Goal: Task Accomplishment & Management: Manage account settings

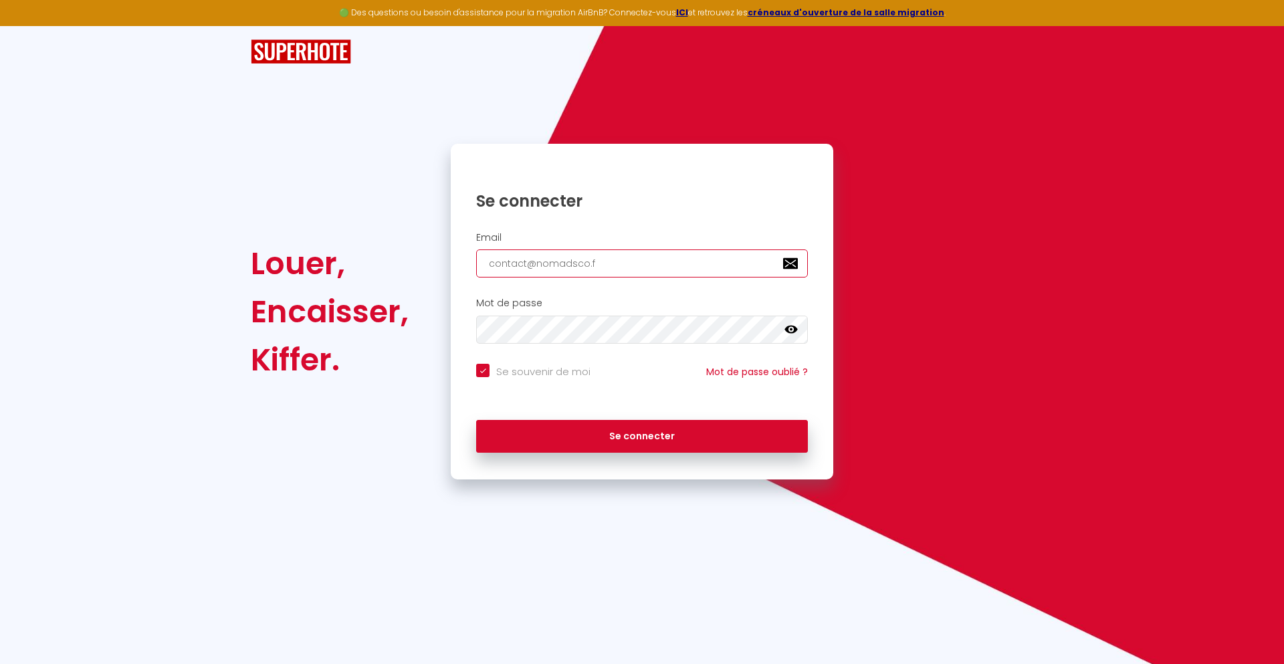
type input "[EMAIL_ADDRESS][DOMAIN_NAME]"
checkbox input "true"
type input "[EMAIL_ADDRESS][DOMAIN_NAME]"
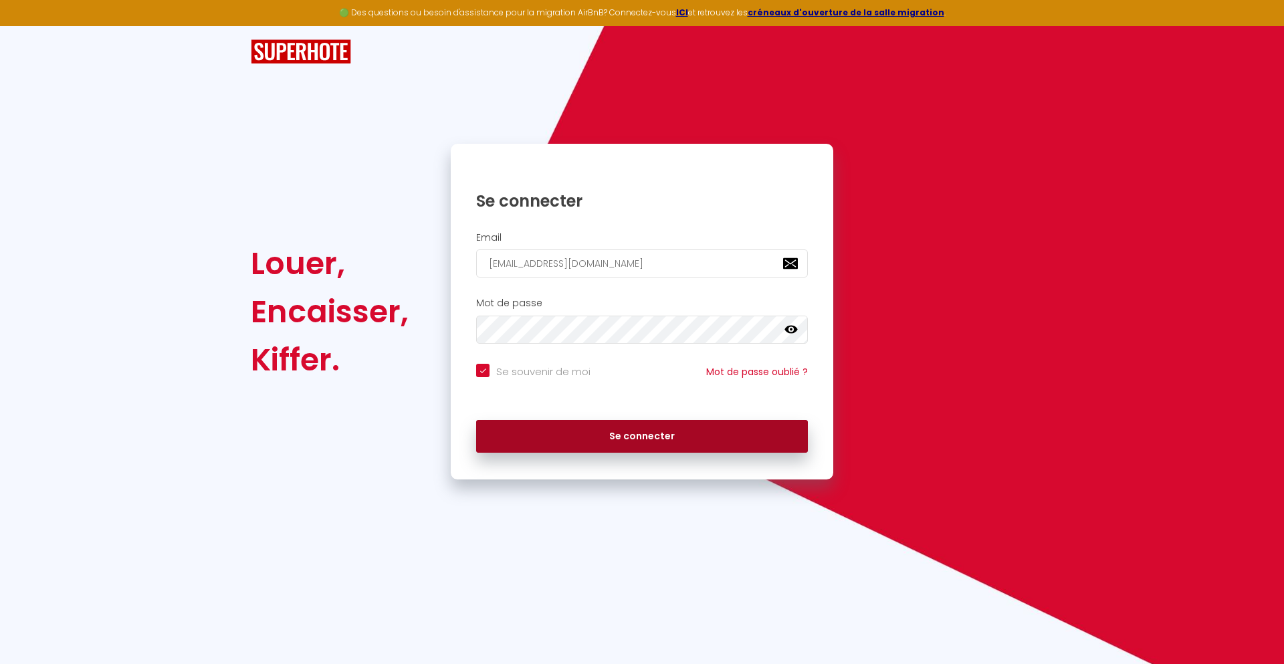
click at [642, 436] on button "Se connecter" at bounding box center [642, 436] width 332 height 33
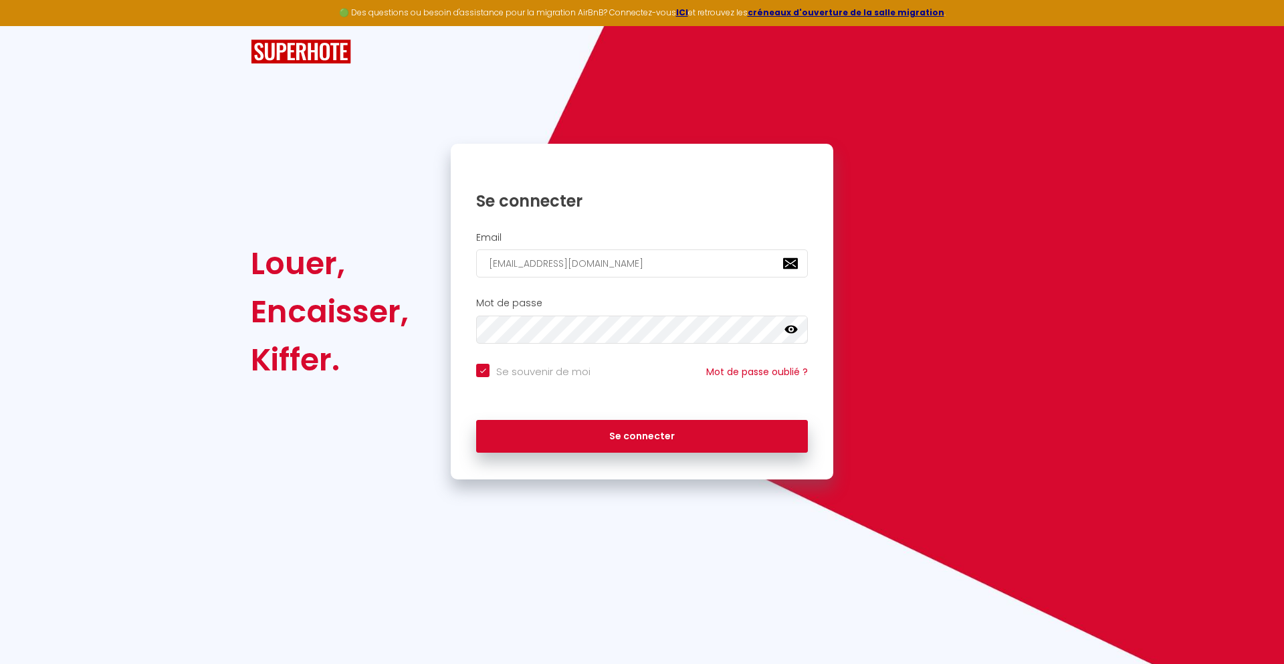
checkbox input "true"
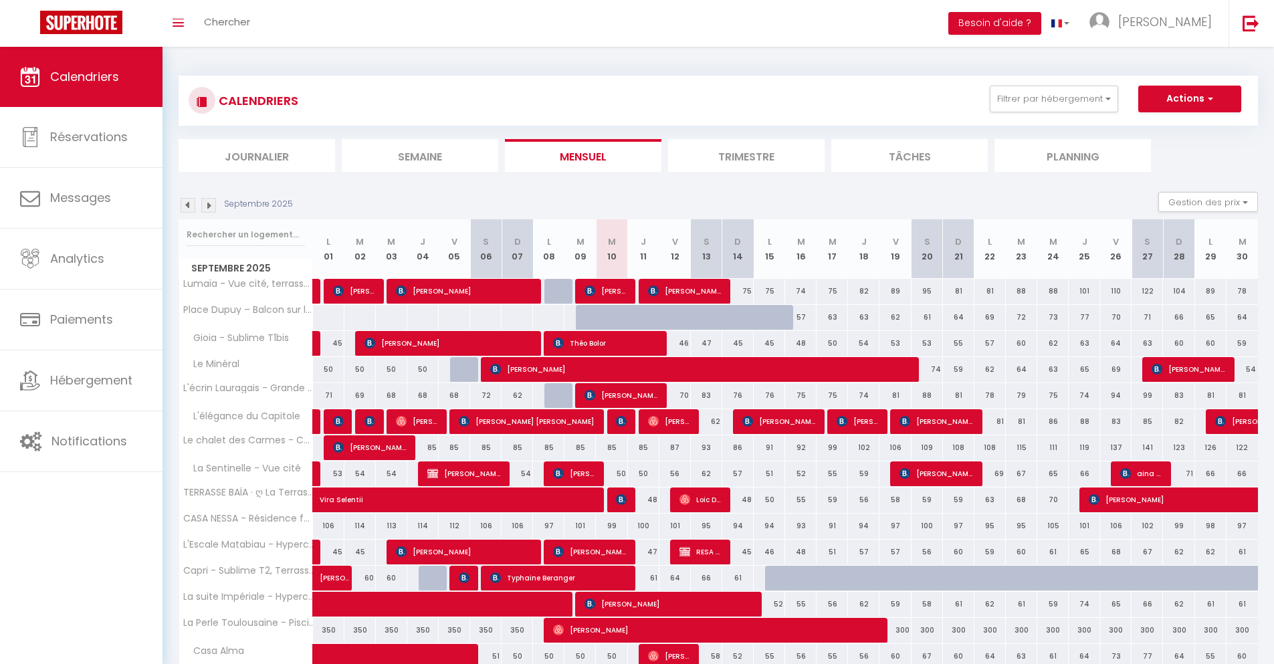
click at [257, 155] on li "Journalier" at bounding box center [257, 155] width 157 height 33
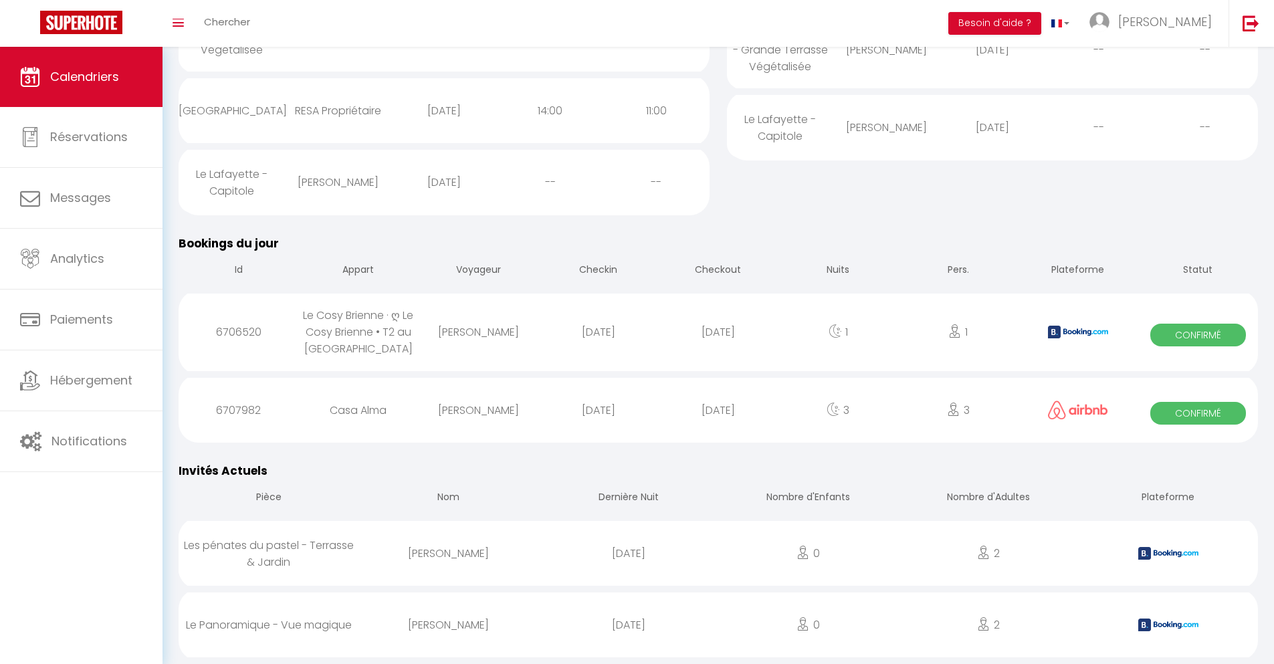
scroll to position [389, 0]
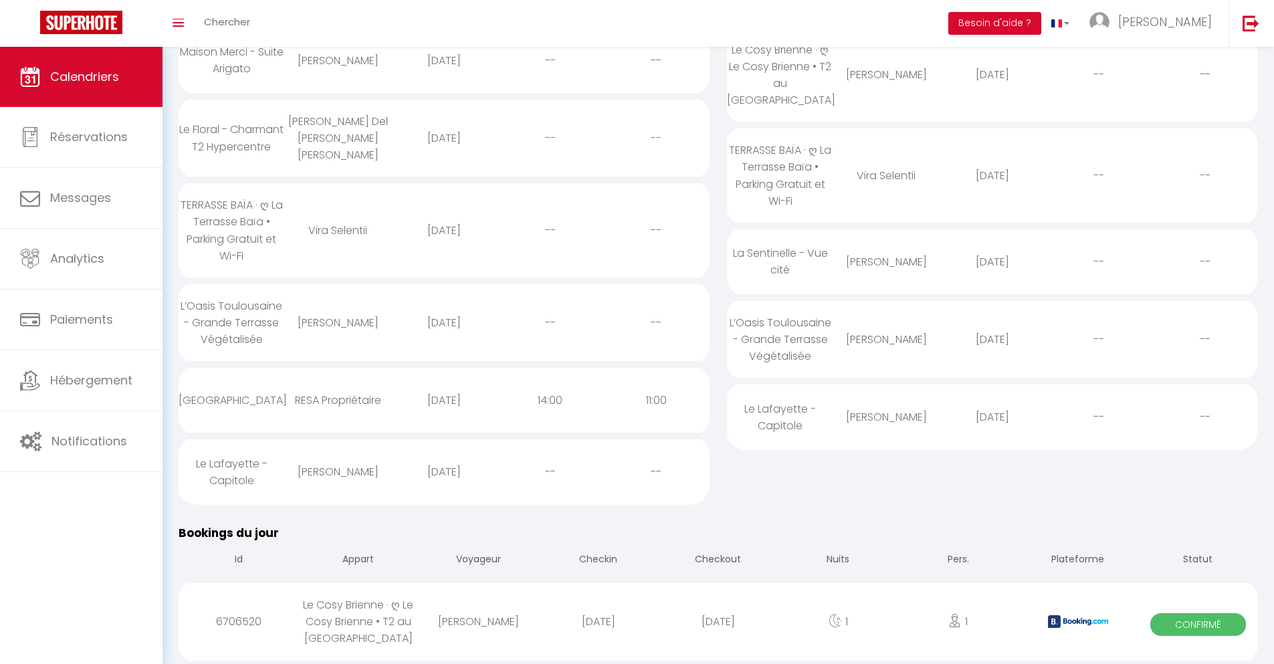
click at [719, 622] on div "[DATE]" at bounding box center [718, 621] width 120 height 43
select select "0"
select select "1"
select select
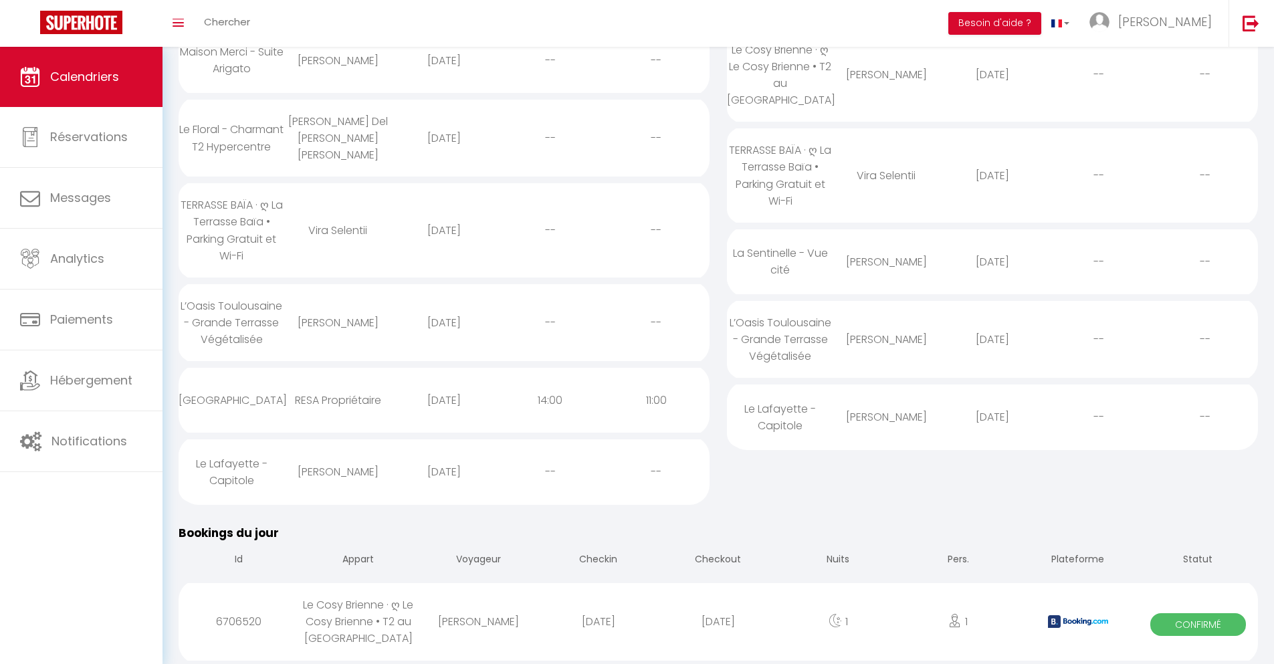
select select
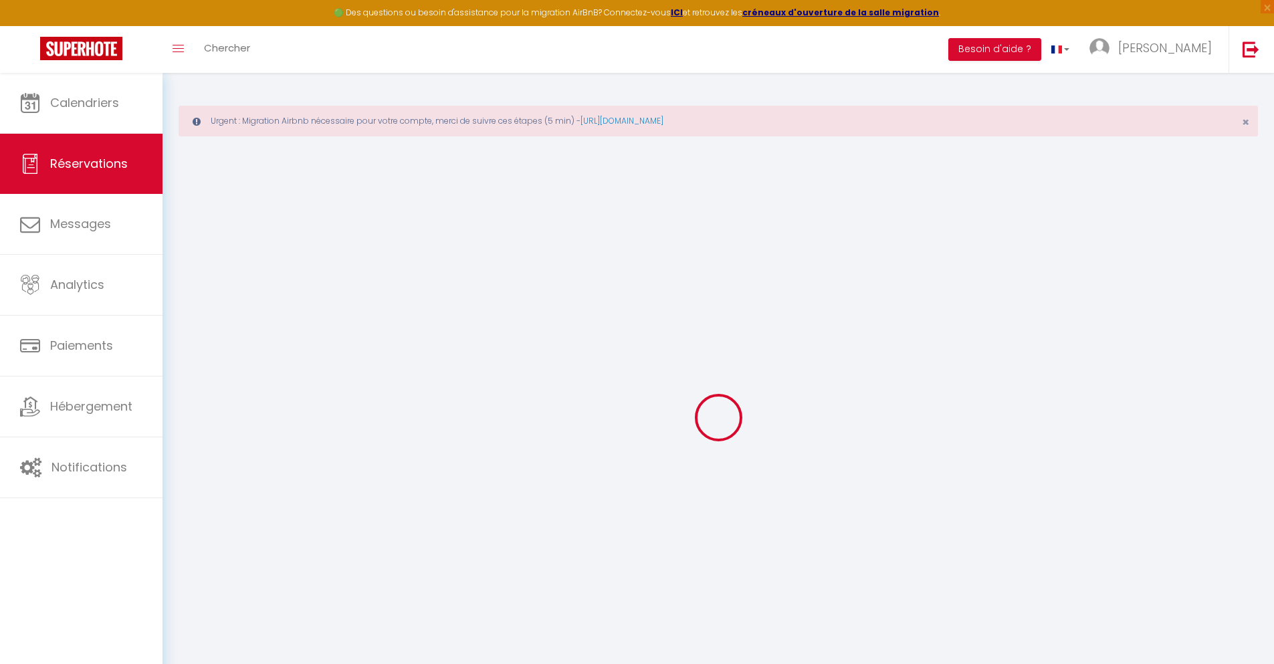
select select
checkbox input "false"
select select
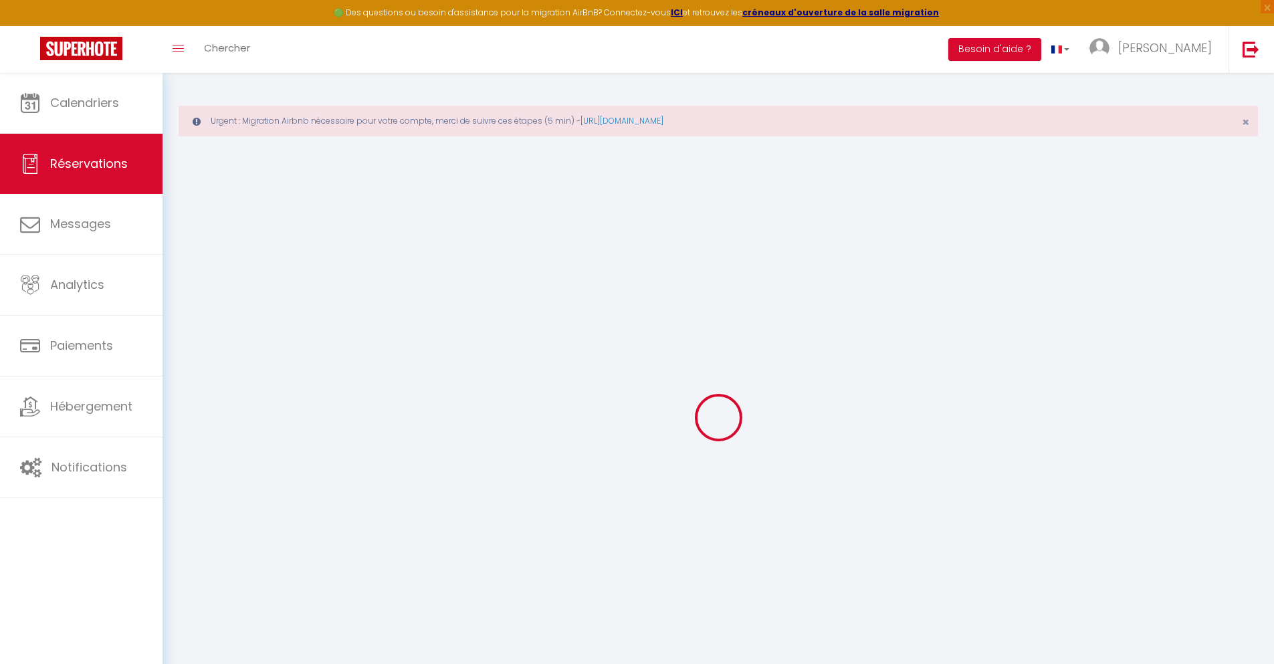
checkbox input "false"
type textarea "** THIS RESERVATION HAS BEEN PRE-PAID ** BOOKING NOTE : Payment charge is EUR 1…"
type input "40"
type input "3.91"
select select
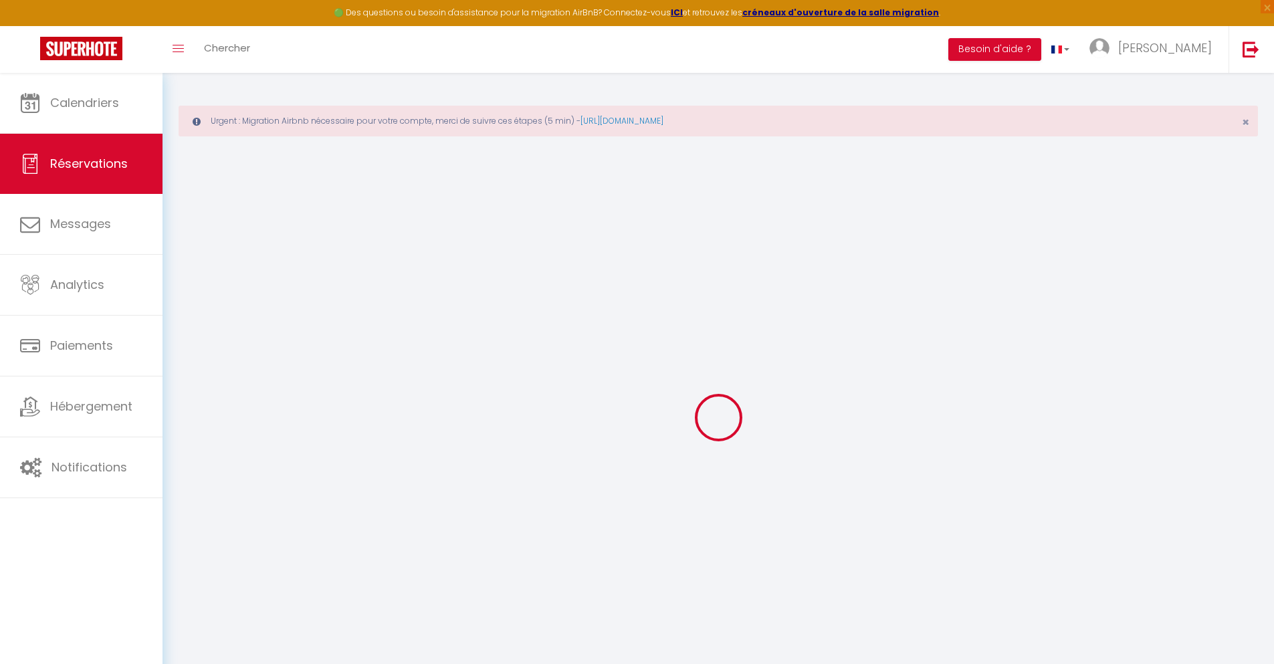
select select
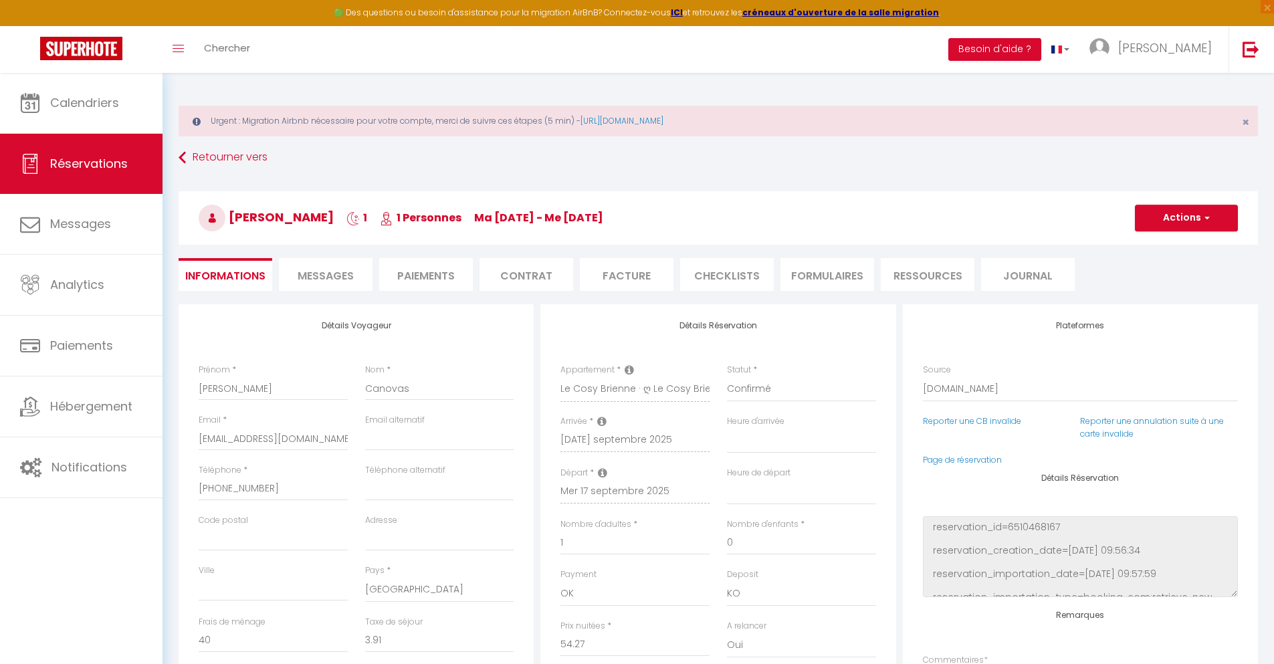
checkbox input "false"
select select
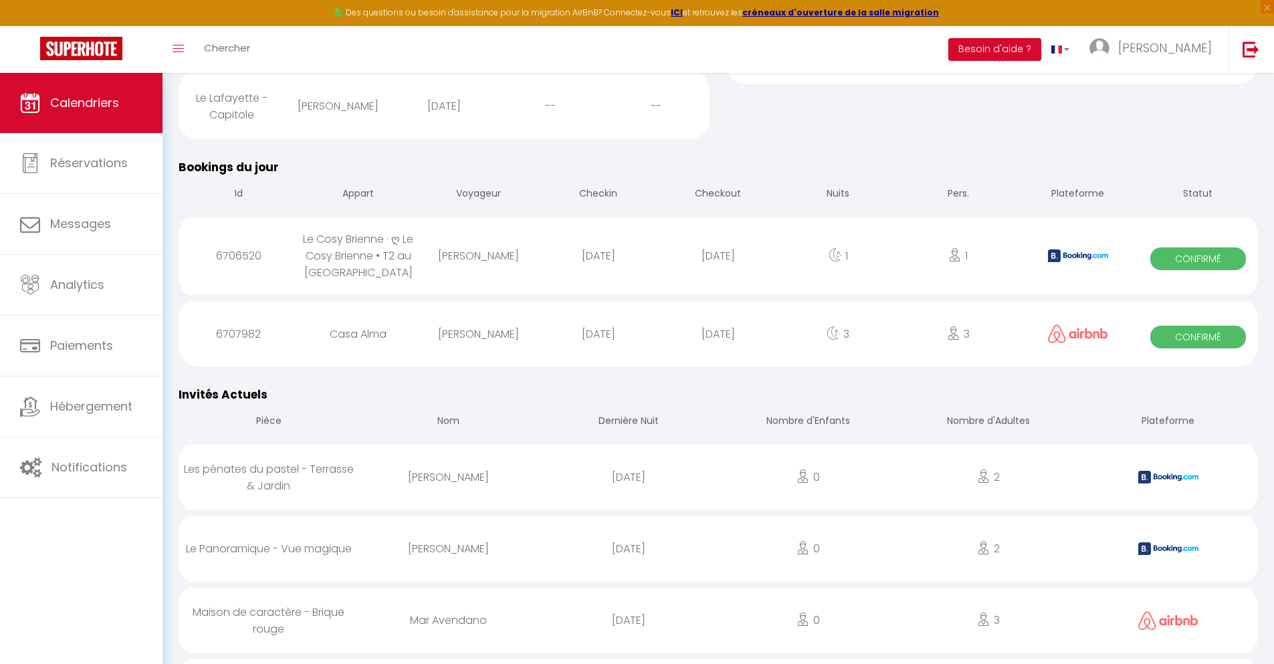
scroll to position [541, 0]
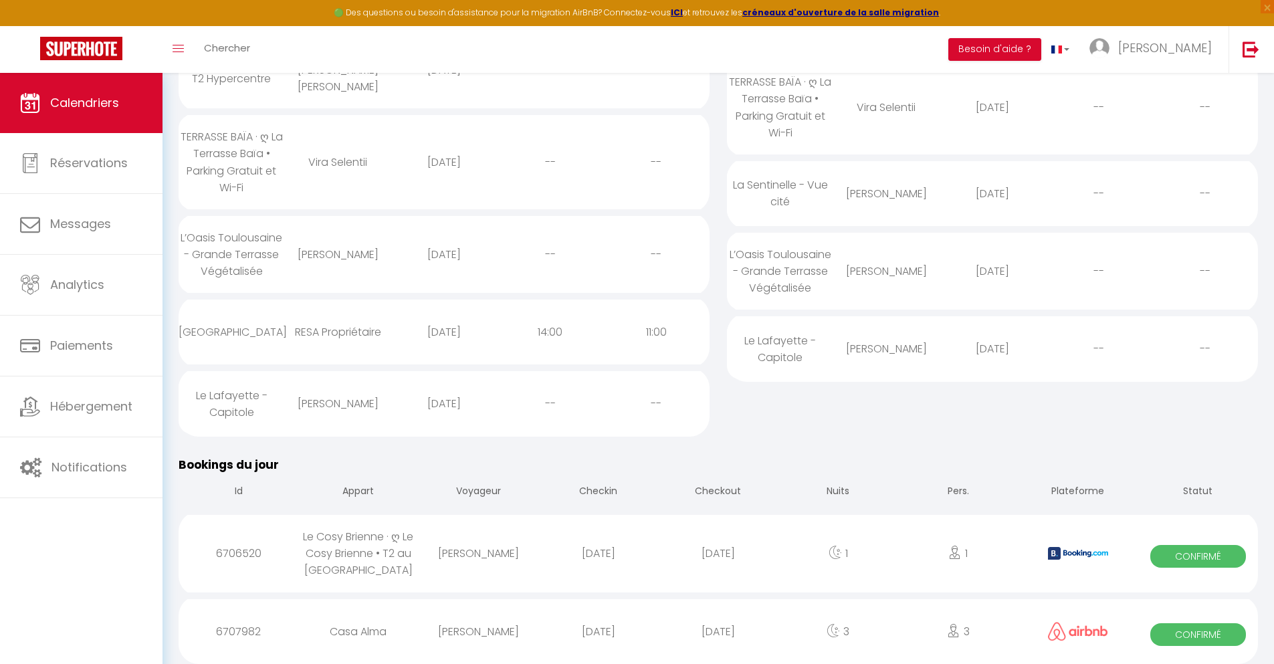
click at [719, 630] on div "[DATE]" at bounding box center [718, 631] width 120 height 43
select select "0"
select select "1"
select select
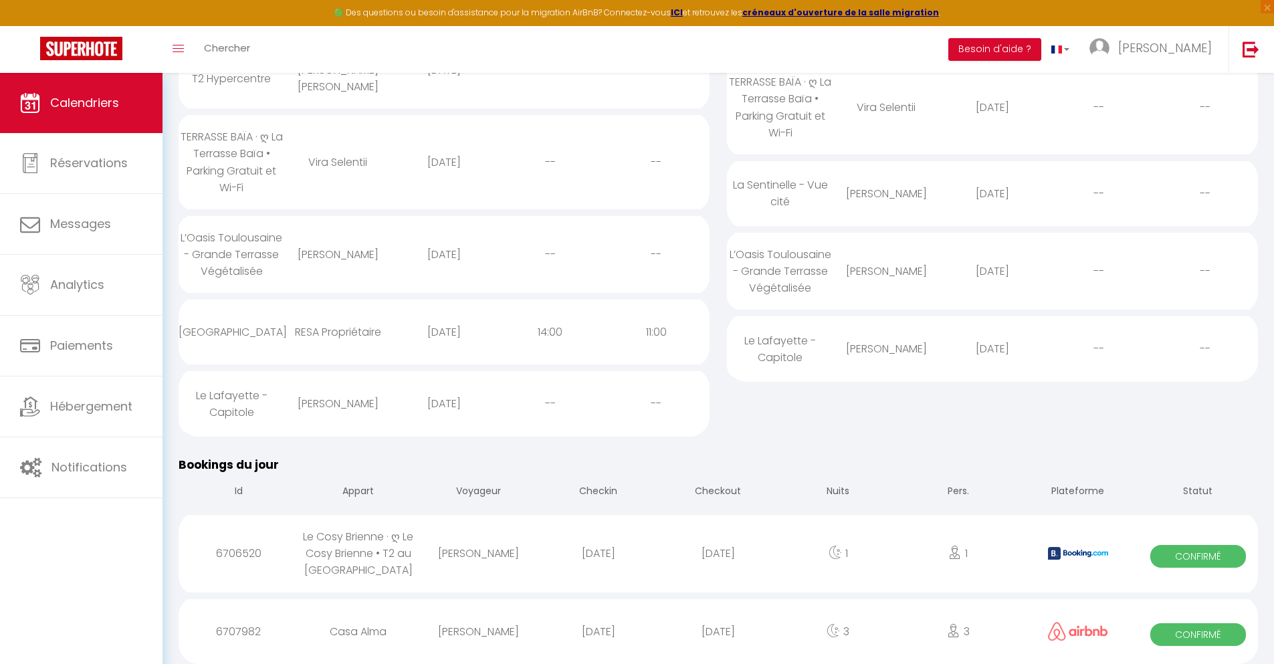
select select
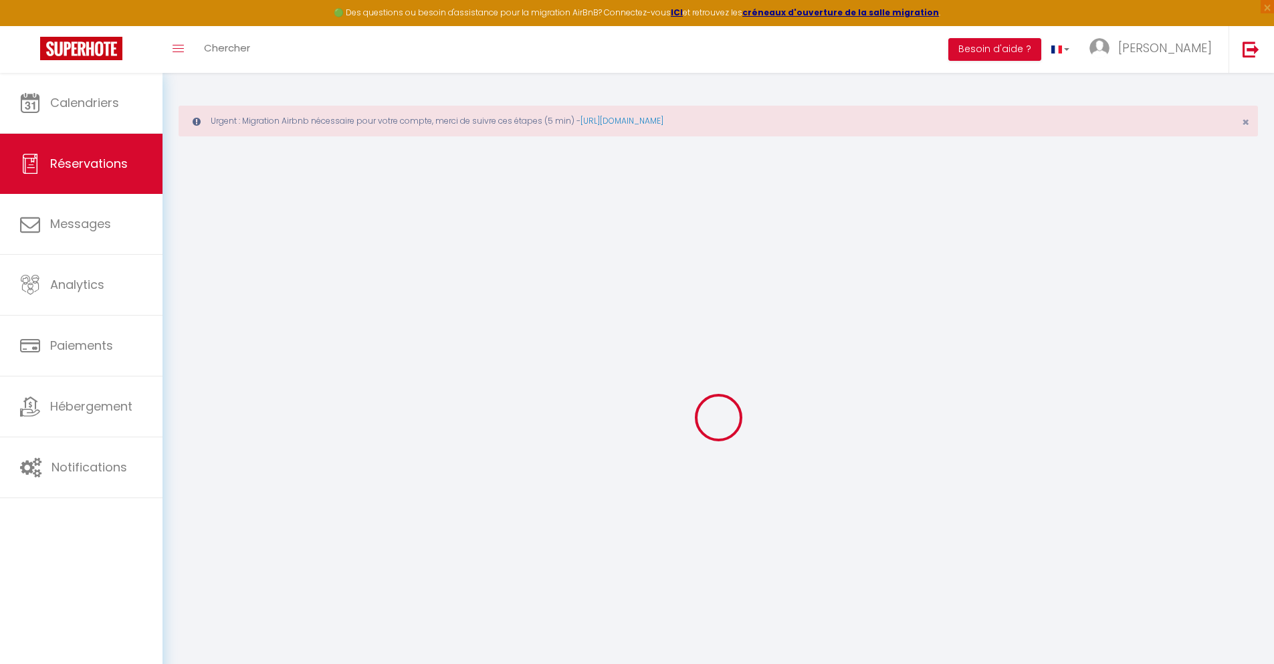
type input "Maite"
type input "[PERSON_NAME]"
type input "[EMAIL_ADDRESS][DOMAIN_NAME]"
type input "[PHONE_NUMBER]"
select select
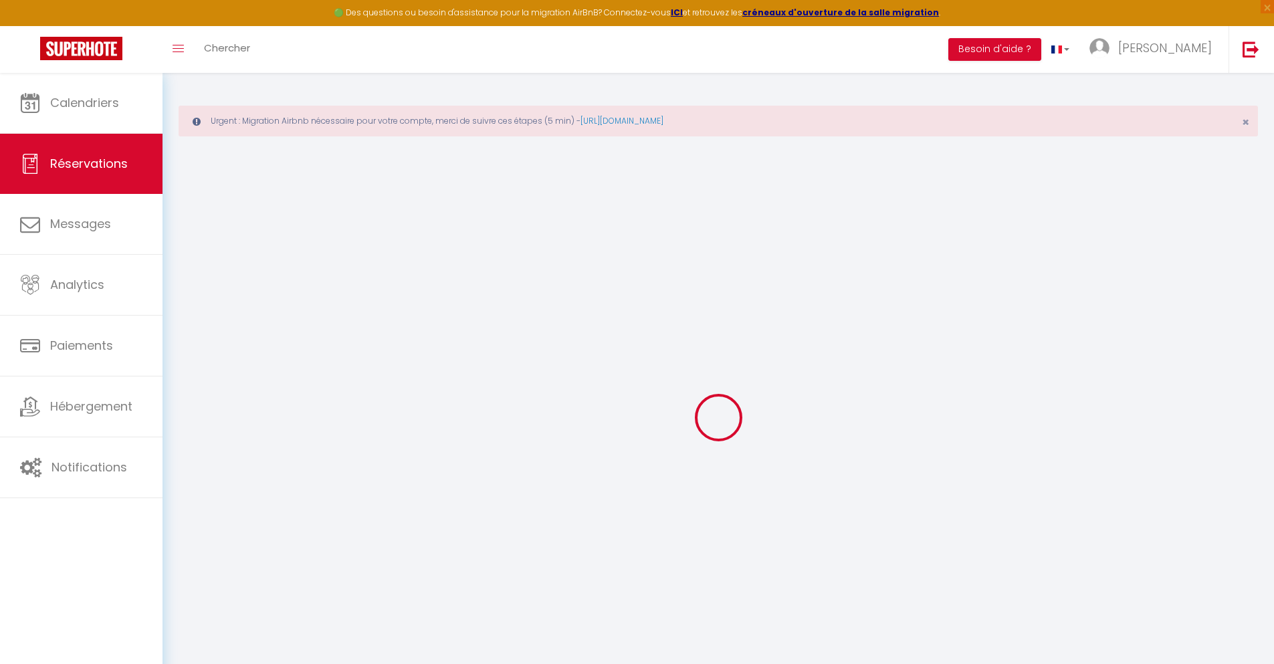
type input "50.22"
select select "70690"
select select "1"
select select
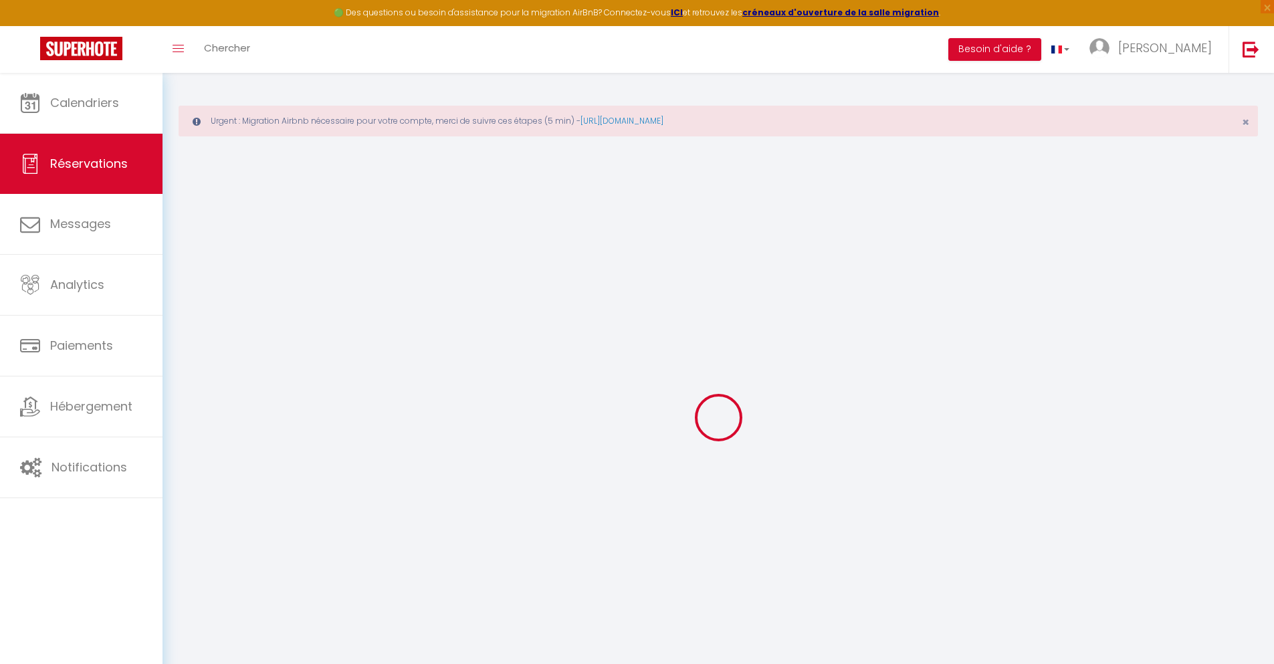
type input "3"
select select "12"
select select
type input "227"
checkbox input "false"
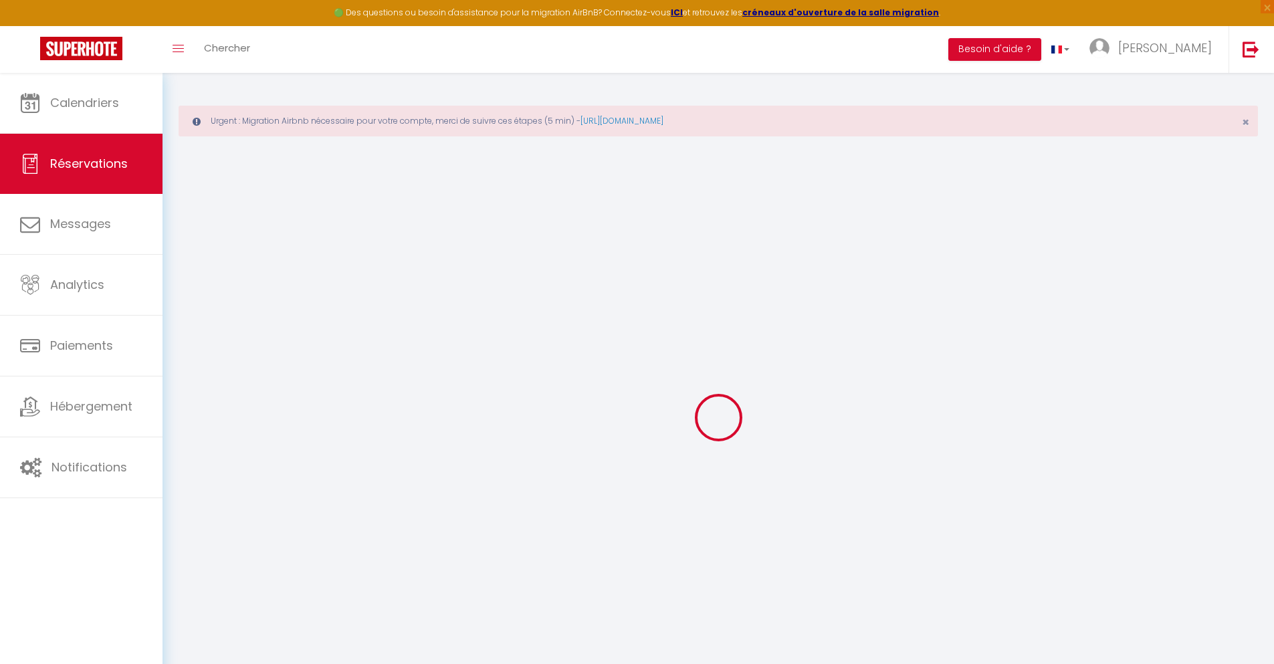
type input "0"
select select "1"
type input "0"
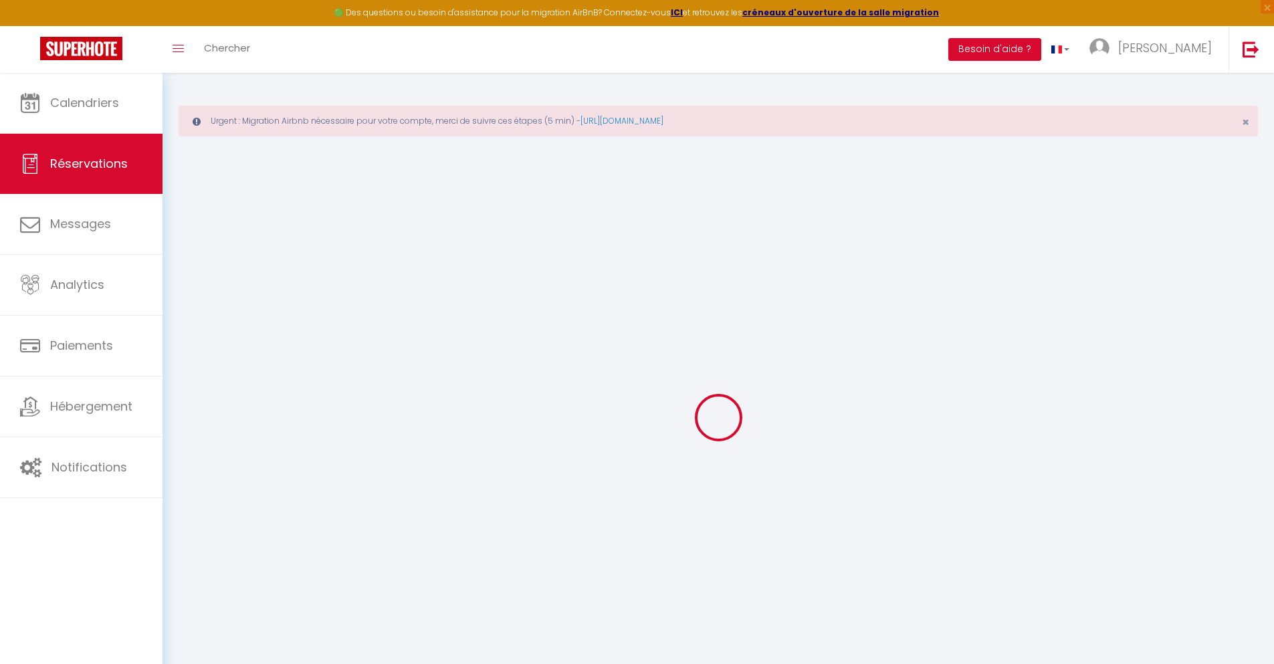
select select
select select "15"
checkbox input "false"
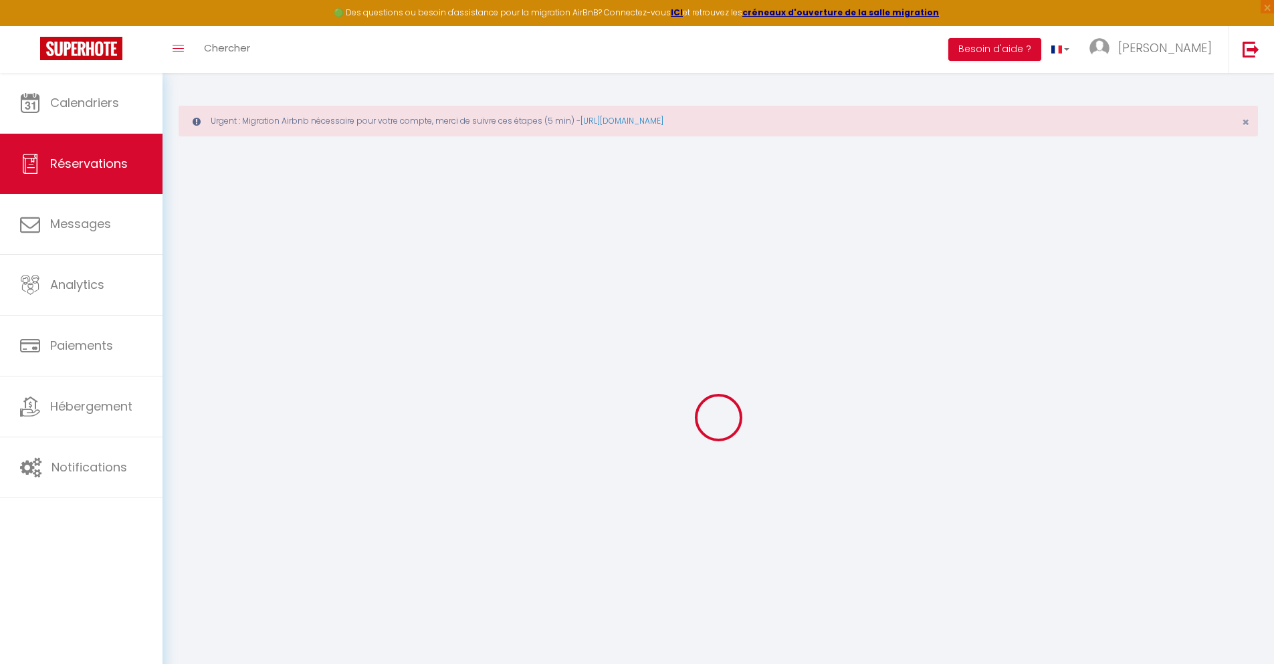
select select
checkbox input "false"
select select
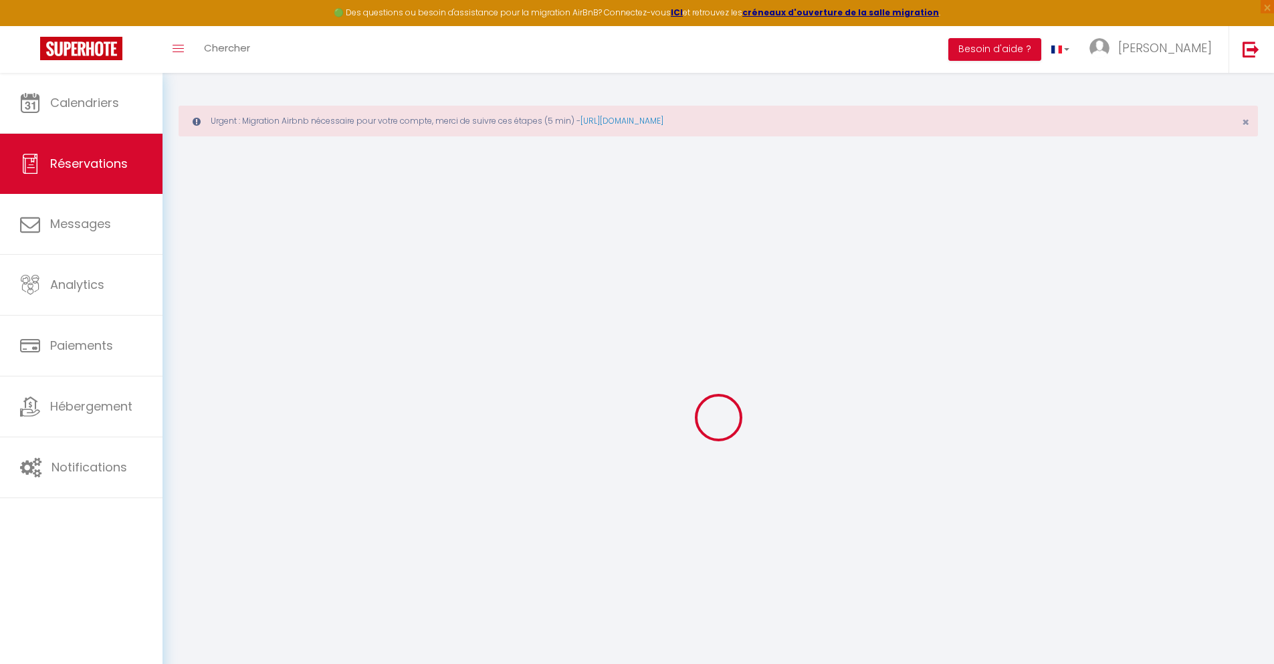
select select
checkbox input "false"
select select
type input "32"
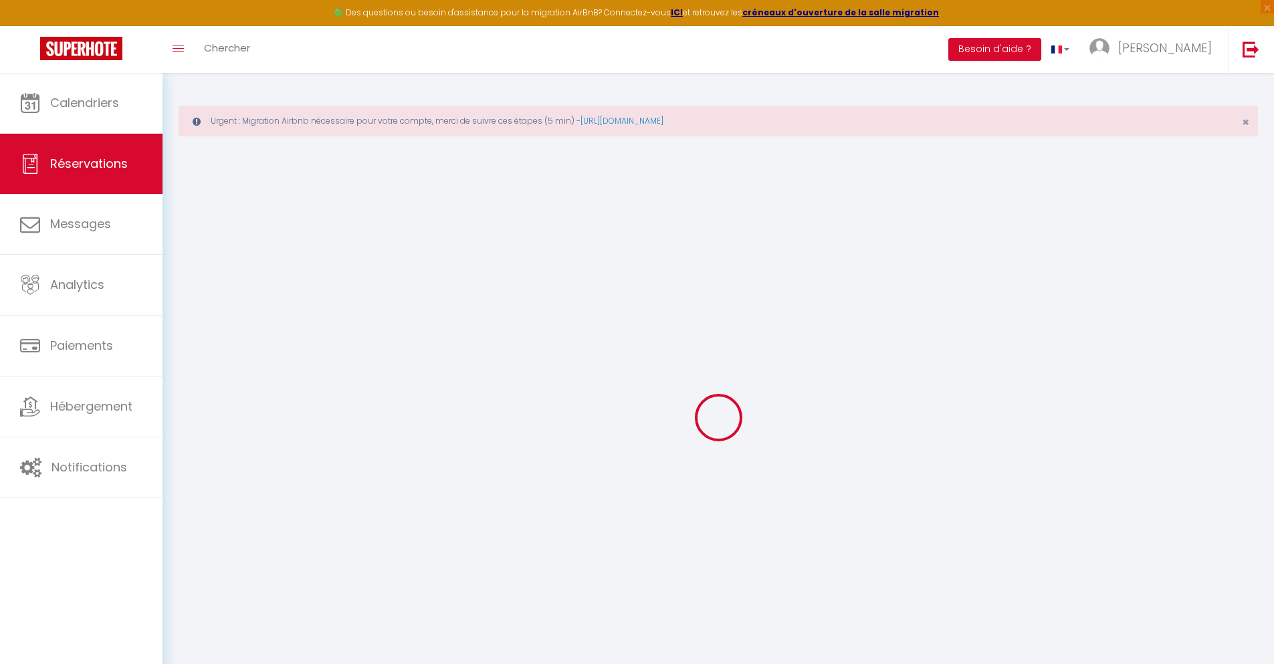
type input "17.79"
select select
checkbox input "false"
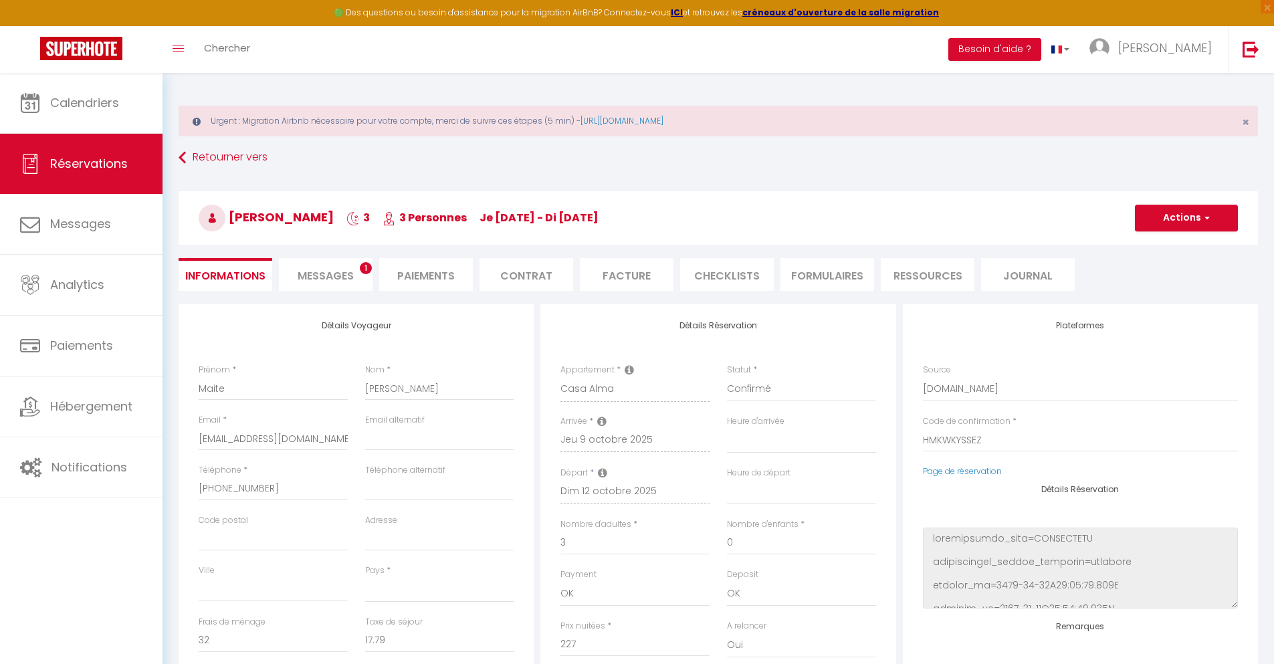
select select
checkbox input "false"
select select
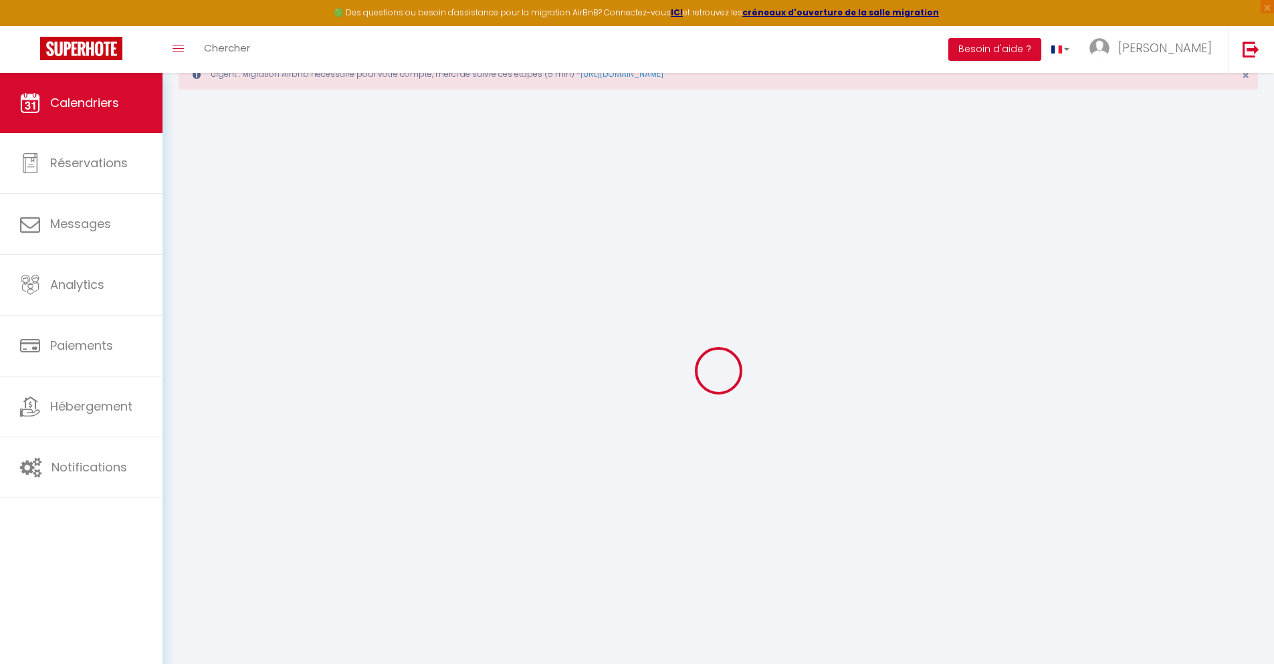
scroll to position [73, 0]
